Goal: Transaction & Acquisition: Purchase product/service

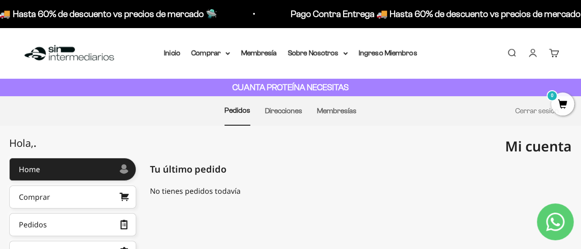
click at [534, 53] on link "Cuenta" at bounding box center [532, 53] width 10 height 10
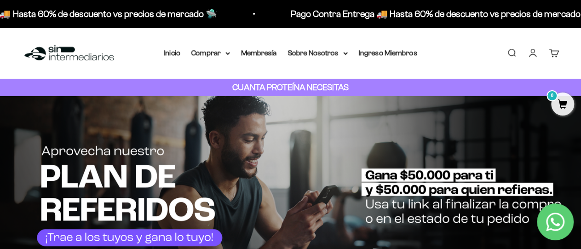
click at [531, 58] on link "Iniciar sesión" at bounding box center [532, 53] width 10 height 10
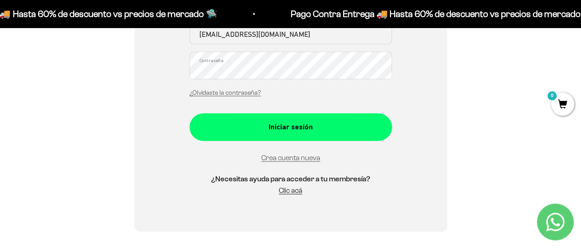
scroll to position [287, 0]
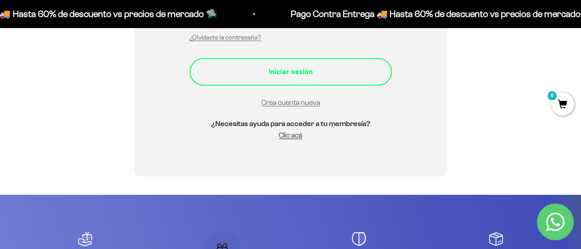
click at [304, 74] on div "Iniciar sesión" at bounding box center [290, 72] width 165 height 12
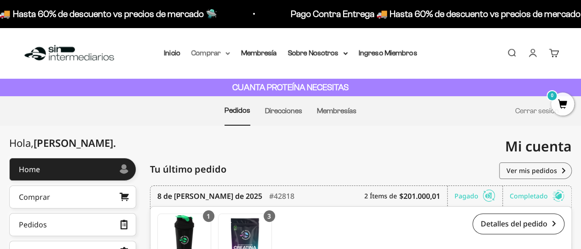
click at [211, 54] on summary "Comprar" at bounding box center [210, 53] width 39 height 12
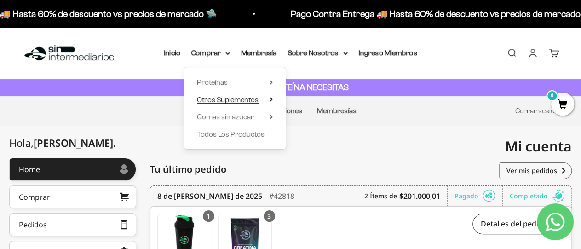
click at [222, 99] on span "Otros Suplementos" at bounding box center [228, 100] width 62 height 8
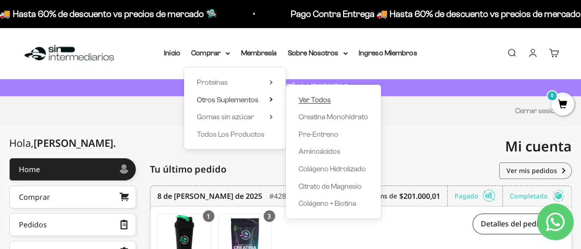
click at [318, 99] on span "Ver Todos" at bounding box center [314, 100] width 32 height 8
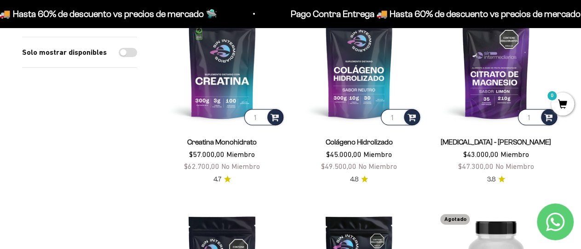
scroll to position [143, 0]
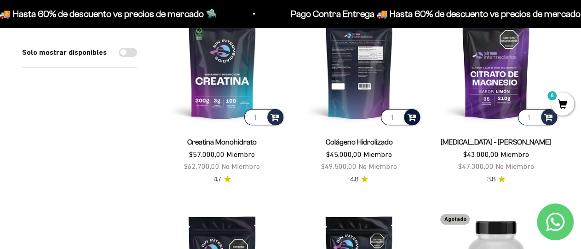
click at [411, 120] on span at bounding box center [411, 116] width 9 height 11
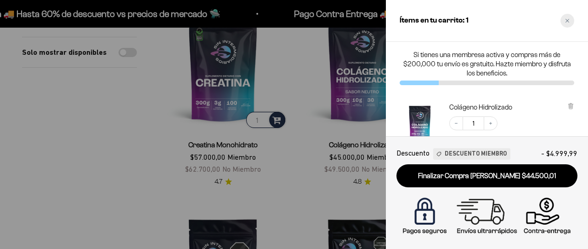
click at [567, 24] on div "Close cart" at bounding box center [568, 21] width 14 height 14
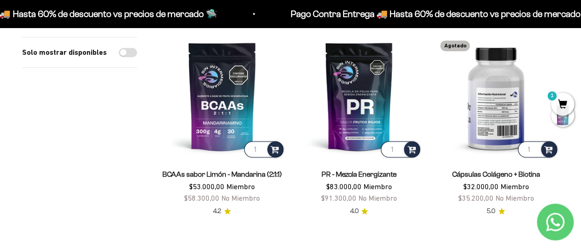
scroll to position [335, 0]
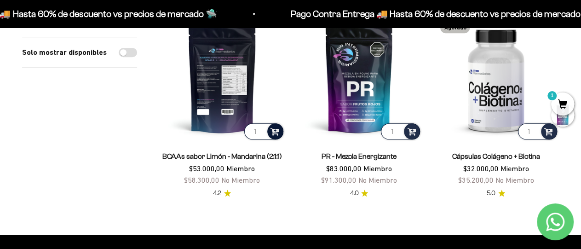
click at [274, 133] on span at bounding box center [274, 130] width 9 height 11
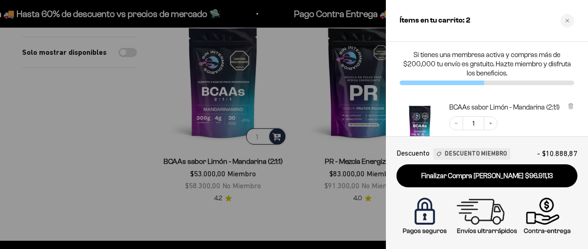
click at [129, 120] on div at bounding box center [294, 124] width 588 height 249
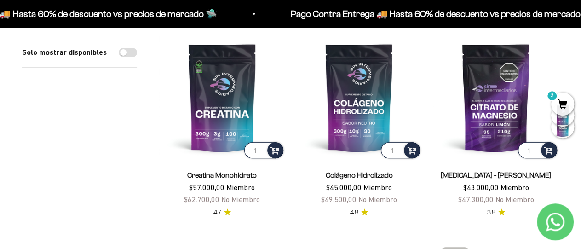
scroll to position [96, 0]
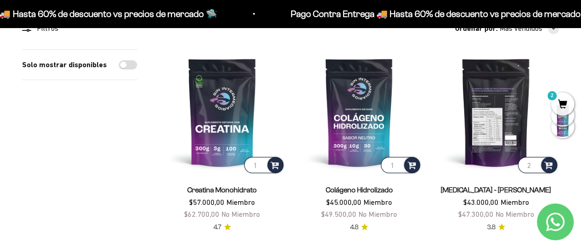
type input "2"
click at [532, 162] on input "2" at bounding box center [537, 165] width 39 height 16
click at [552, 162] on span at bounding box center [548, 164] width 9 height 11
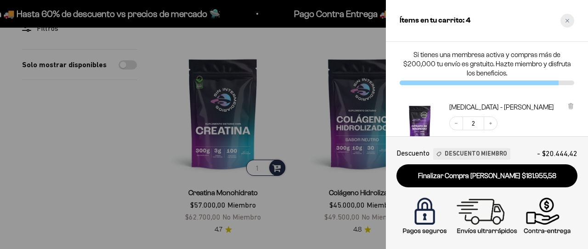
click at [565, 22] on div "Close cart" at bounding box center [568, 21] width 14 height 14
